Goal: Task Accomplishment & Management: Complete application form

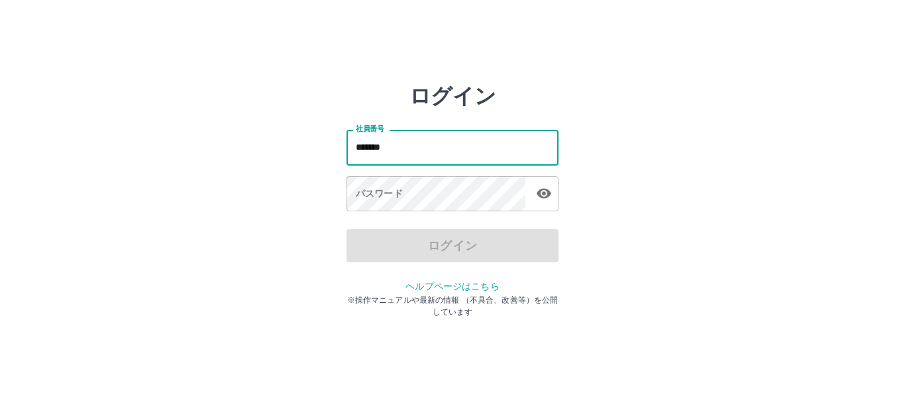
type input "*******"
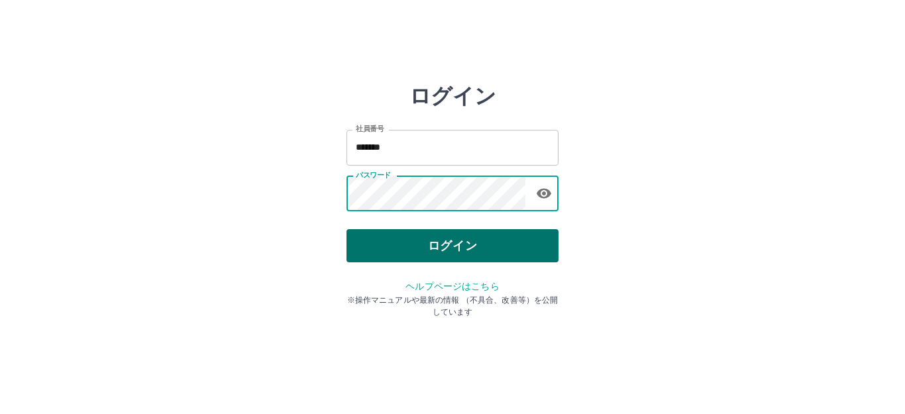
click at [509, 248] on button "ログイン" at bounding box center [452, 245] width 212 height 33
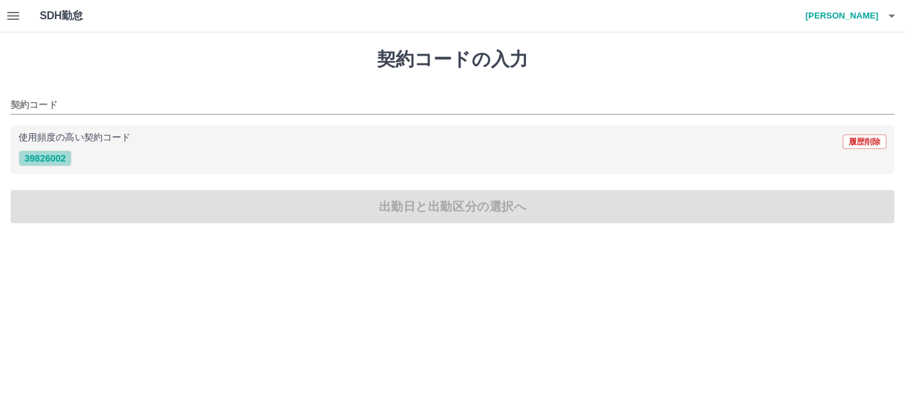
click at [46, 160] on button "39826002" at bounding box center [45, 158] width 53 height 16
type input "********"
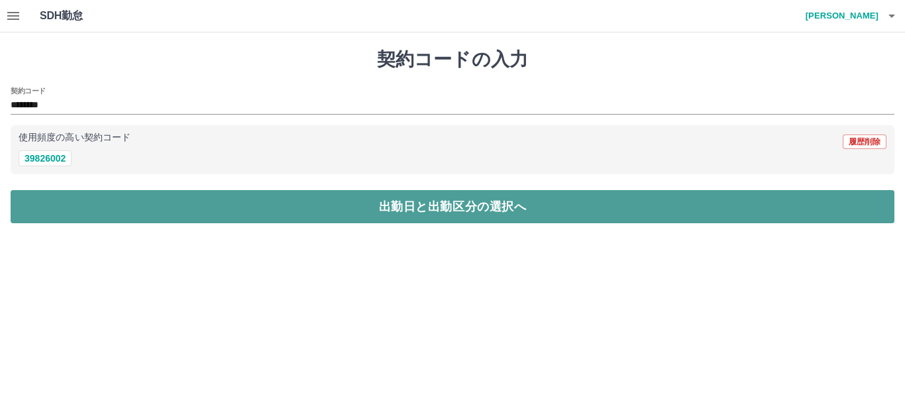
drag, startPoint x: 60, startPoint y: 209, endPoint x: 58, endPoint y: 203, distance: 6.9
click at [58, 203] on button "出勤日と出勤区分の選択へ" at bounding box center [453, 206] width 884 height 33
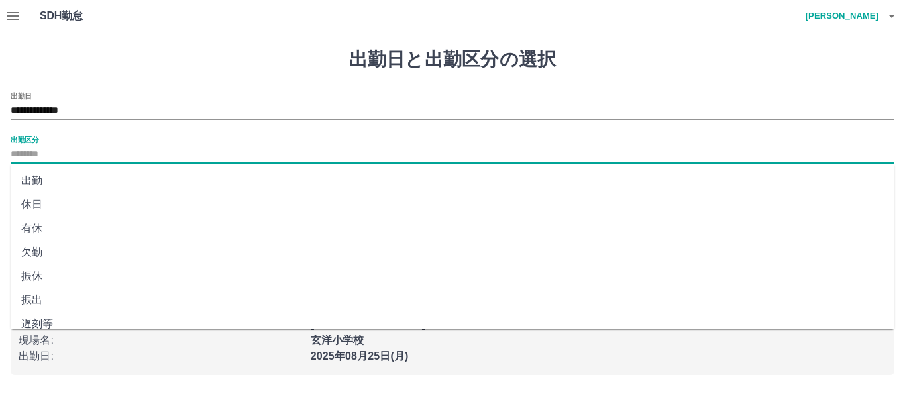
click at [36, 154] on input "出勤区分" at bounding box center [453, 154] width 884 height 17
click at [34, 184] on li "出勤" at bounding box center [453, 181] width 884 height 24
type input "**"
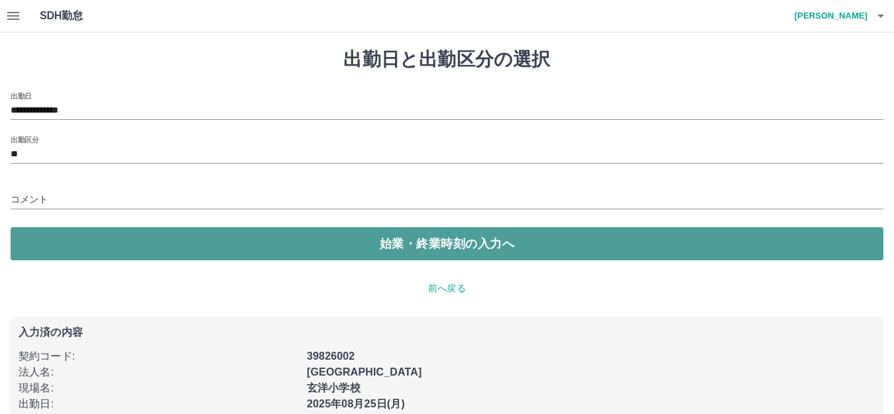
click at [62, 239] on button "始業・終業時刻の入力へ" at bounding box center [447, 243] width 873 height 33
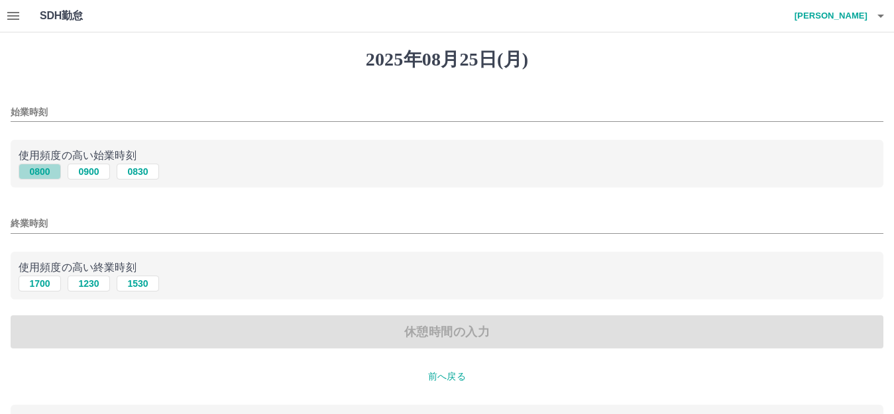
click at [36, 171] on button "0800" at bounding box center [40, 172] width 42 height 16
type input "****"
click at [38, 286] on button "1700" at bounding box center [40, 284] width 42 height 16
type input "****"
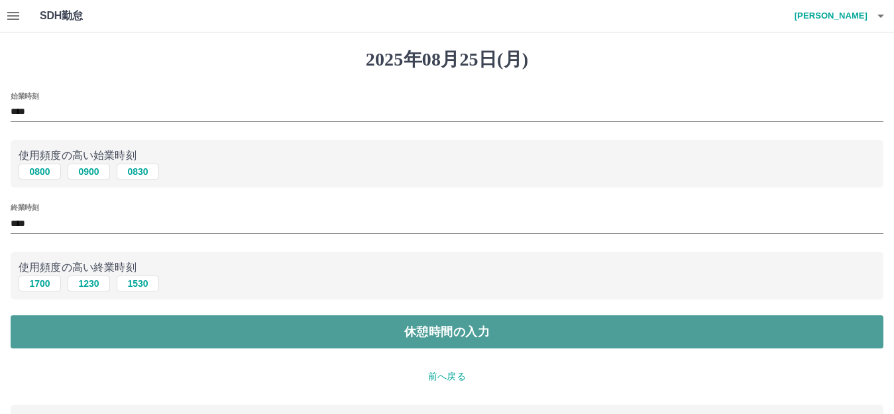
click at [164, 330] on button "休憩時間の入力" at bounding box center [447, 331] width 873 height 33
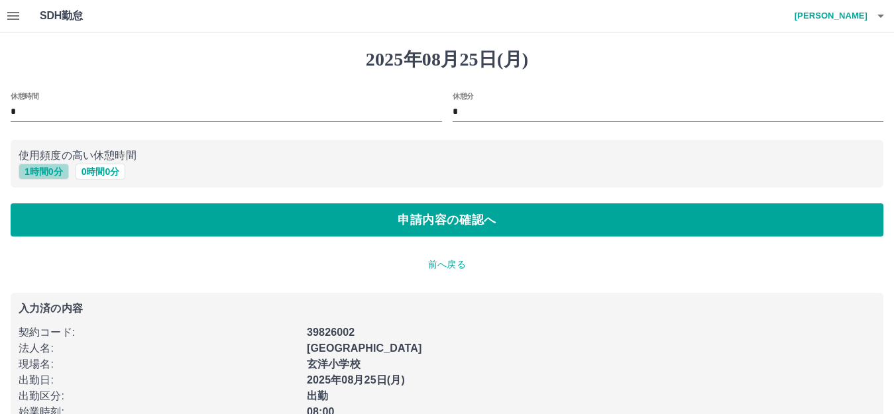
click at [55, 171] on button "1 時間 0 分" at bounding box center [44, 172] width 50 height 16
type input "*"
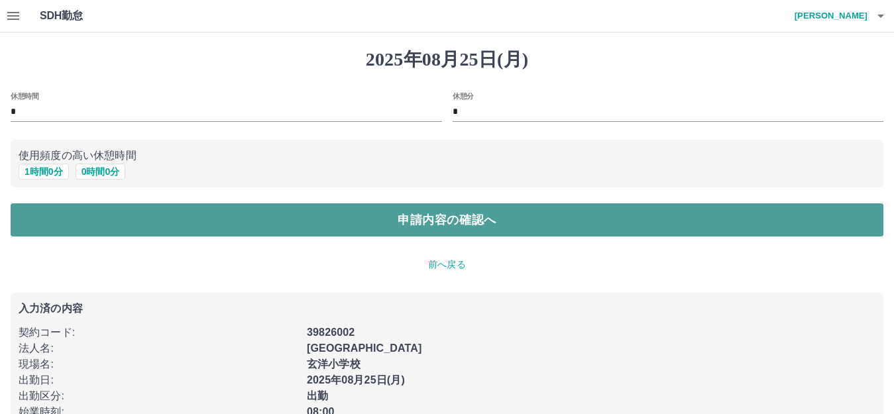
click at [81, 218] on button "申請内容の確認へ" at bounding box center [447, 219] width 873 height 33
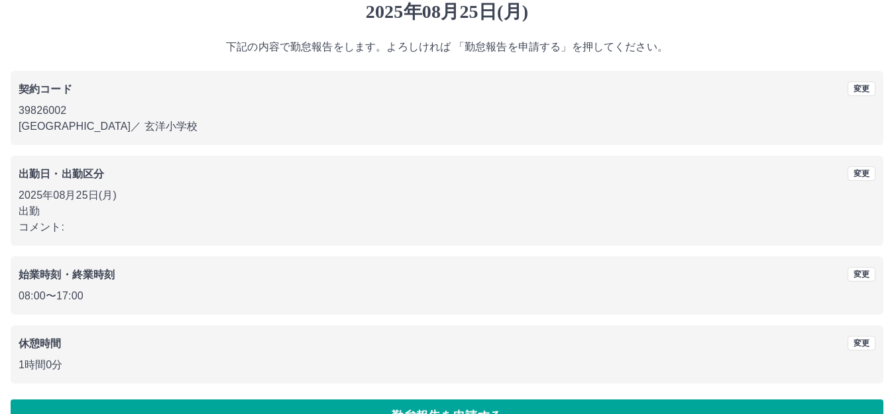
scroll to position [82, 0]
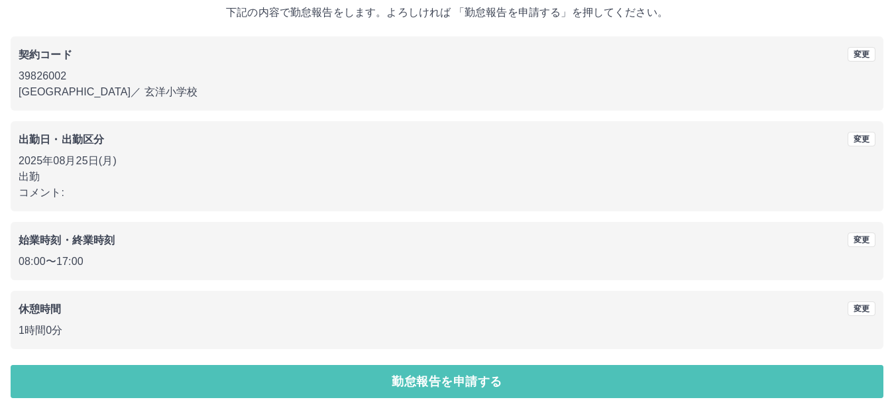
drag, startPoint x: 505, startPoint y: 380, endPoint x: 496, endPoint y: 374, distance: 11.0
click at [498, 375] on button "勤怠報告を申請する" at bounding box center [447, 381] width 873 height 33
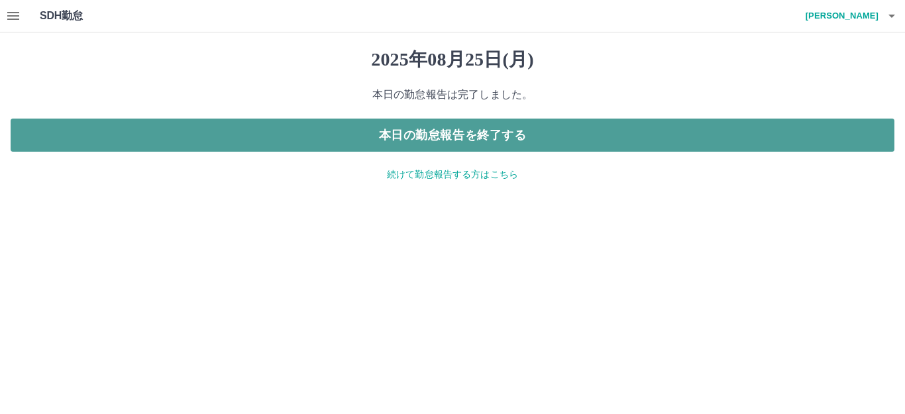
click at [596, 133] on button "本日の勤怠報告を終了する" at bounding box center [453, 135] width 884 height 33
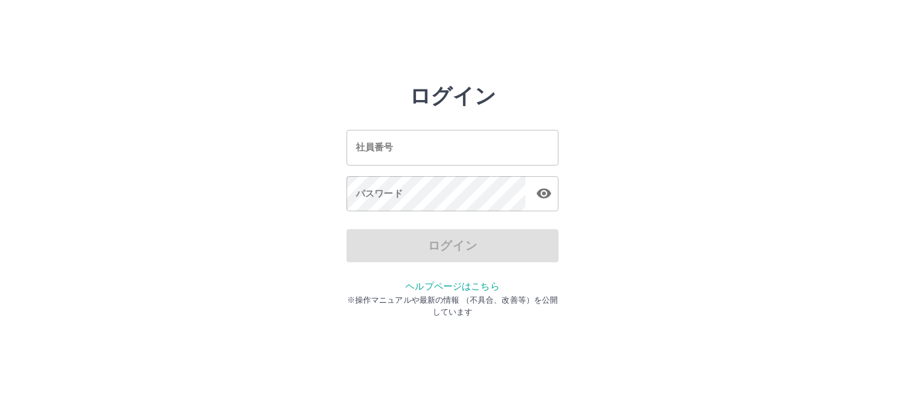
click at [435, 157] on input "社員番号" at bounding box center [452, 147] width 212 height 35
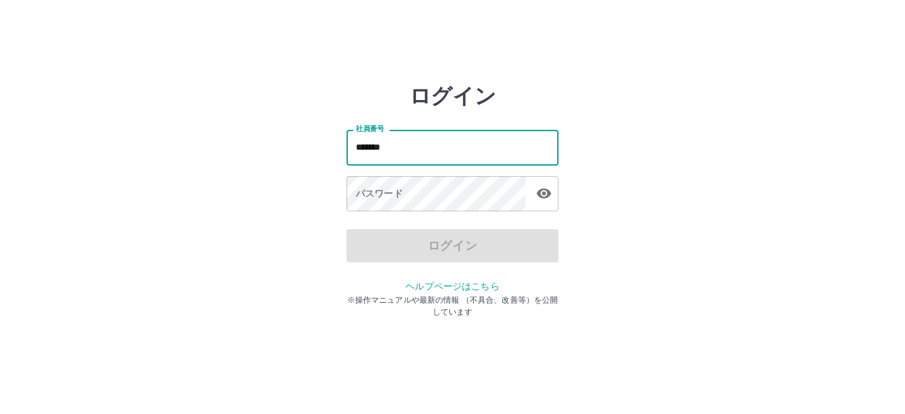
type input "*******"
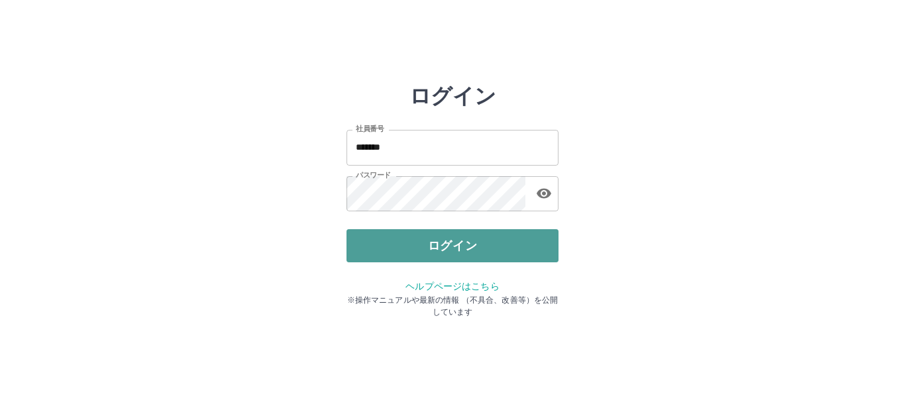
click at [478, 249] on button "ログイン" at bounding box center [452, 245] width 212 height 33
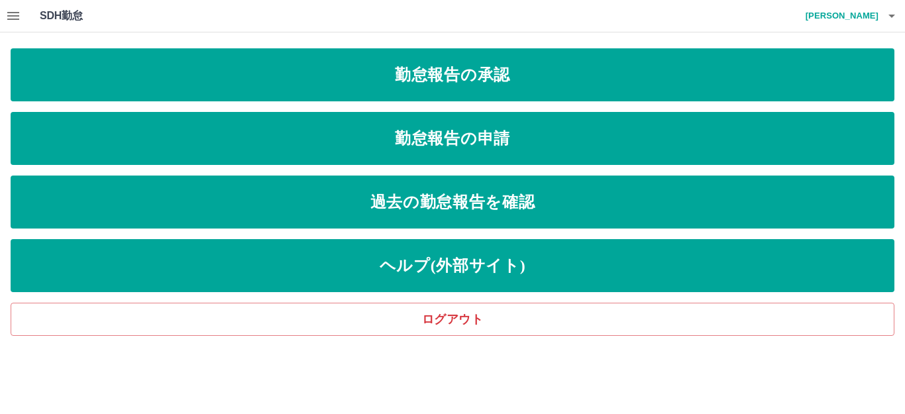
click at [8, 15] on icon "button" at bounding box center [13, 16] width 16 height 16
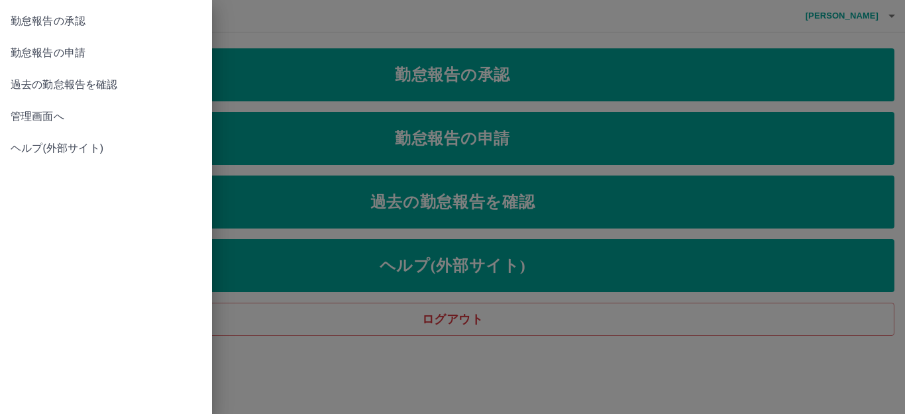
click at [23, 113] on span "管理画面へ" at bounding box center [106, 117] width 191 height 16
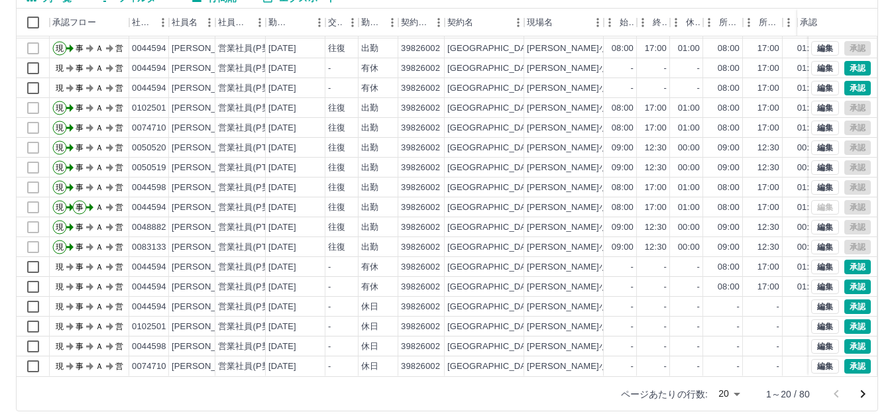
scroll to position [146, 0]
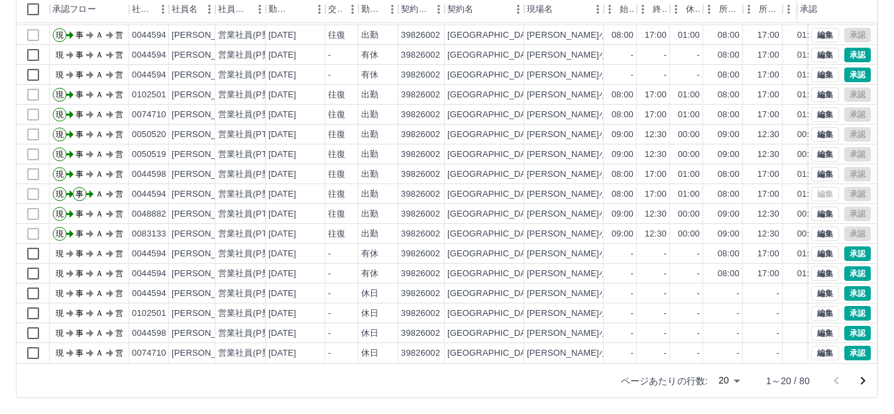
click at [737, 381] on body "SDH勤怠 [PERSON_NAME]実績承認 前月 [DATE] 次月 今月 月選択 承認モード 削除モード 一括承認 列一覧 0 フィルター 行間隔 エク…" at bounding box center [447, 134] width 894 height 560
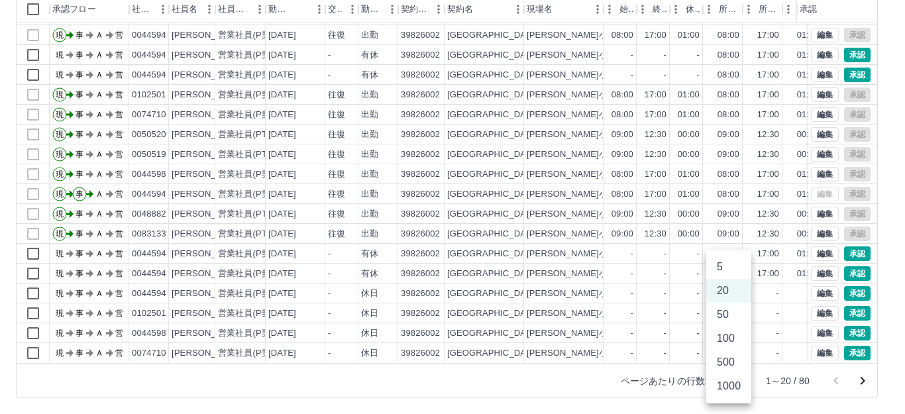
drag, startPoint x: 727, startPoint y: 311, endPoint x: 726, endPoint y: 329, distance: 17.2
click at [726, 313] on li "50" at bounding box center [728, 315] width 45 height 24
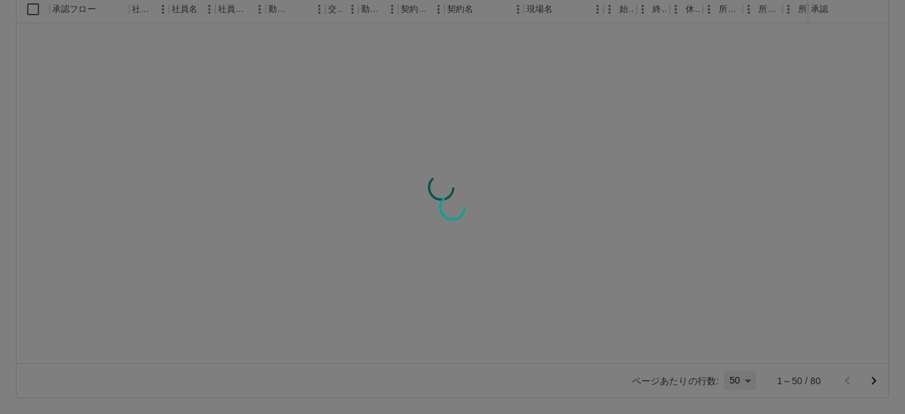
type input "**"
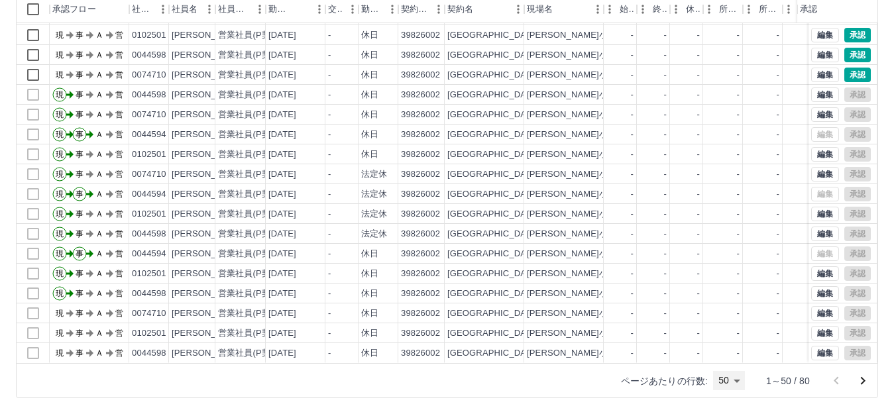
scroll to position [665, 0]
click at [860, 382] on icon "次のページへ" at bounding box center [863, 381] width 16 height 16
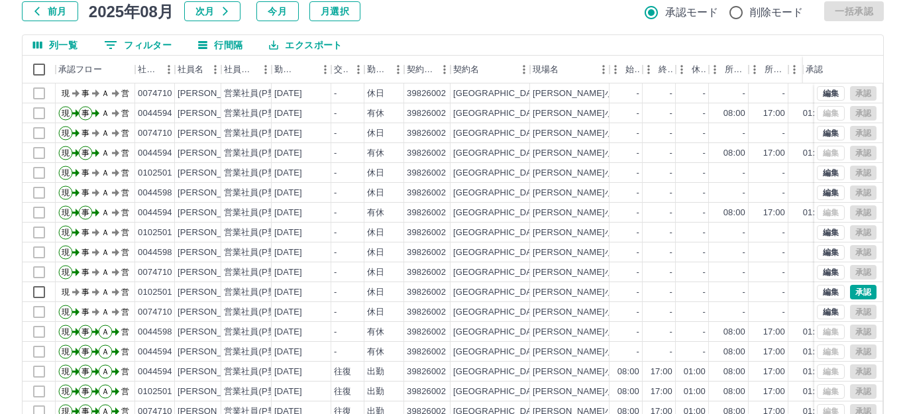
scroll to position [0, 0]
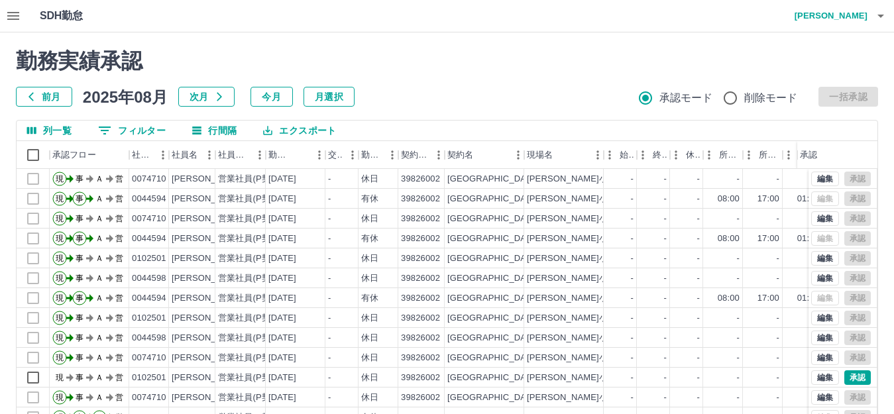
click at [14, 15] on icon "button" at bounding box center [13, 16] width 12 height 8
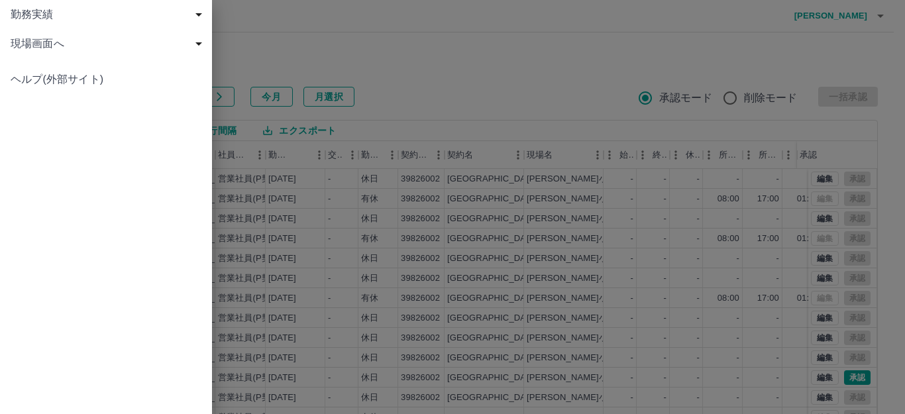
click at [39, 42] on span "現場画面へ" at bounding box center [109, 44] width 196 height 16
click at [30, 78] on span "現場画面へ" at bounding box center [113, 73] width 178 height 16
